Goal: Information Seeking & Learning: Learn about a topic

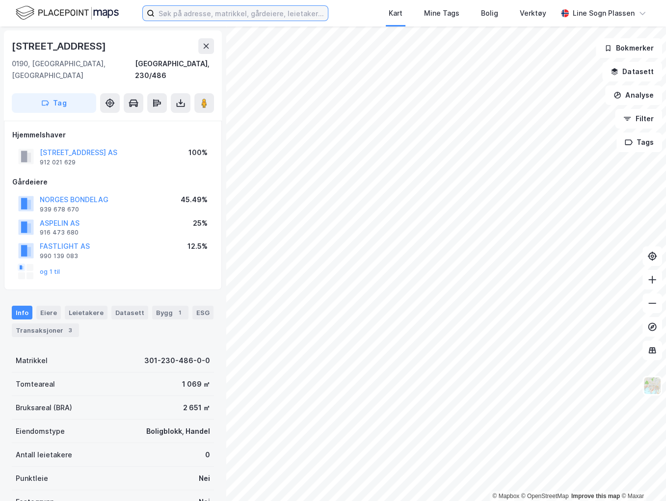
click at [249, 18] on input at bounding box center [241, 13] width 173 height 15
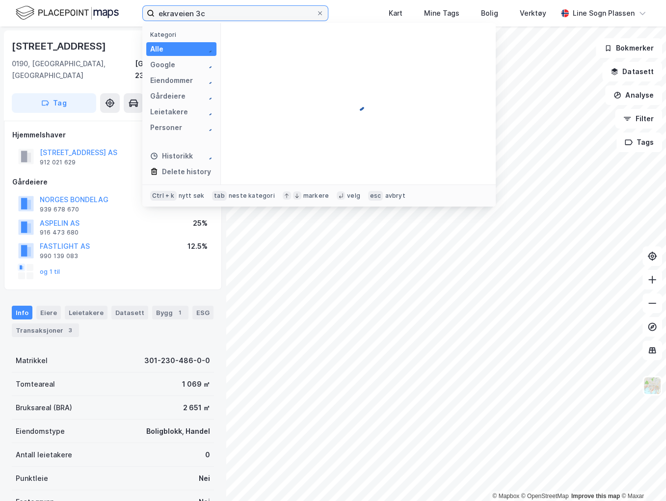
type input "ekraveien 3c"
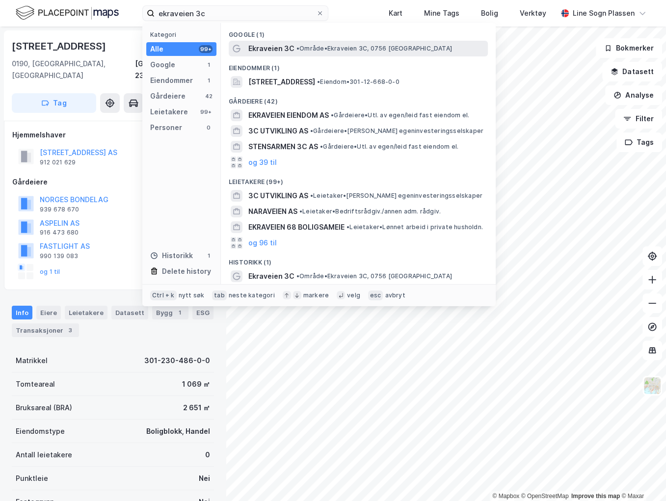
click at [278, 49] on span "Ekraveien 3C" at bounding box center [271, 49] width 46 height 12
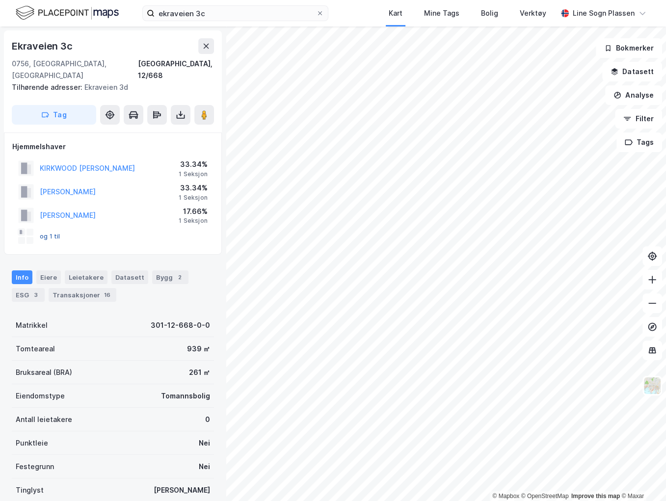
click at [0, 0] on button "og 1 til" at bounding box center [0, 0] width 0 height 0
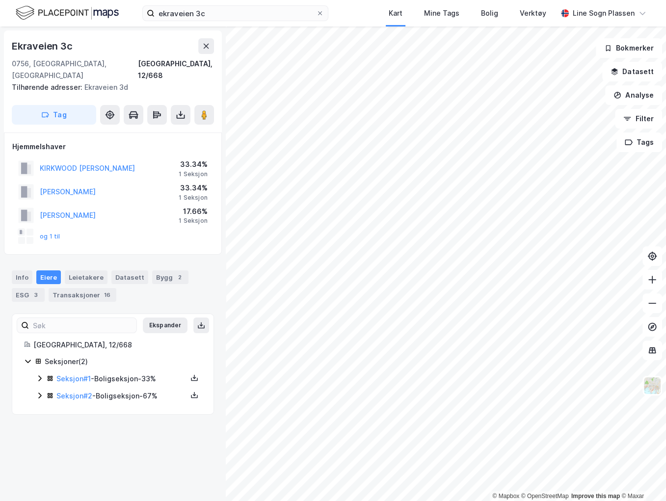
click at [53, 232] on div "og 1 til" at bounding box center [39, 237] width 42 height 16
click at [53, 230] on div "og 1 til" at bounding box center [39, 237] width 42 height 16
click at [0, 0] on button "og 1 til" at bounding box center [0, 0] width 0 height 0
